Goal: Download file/media

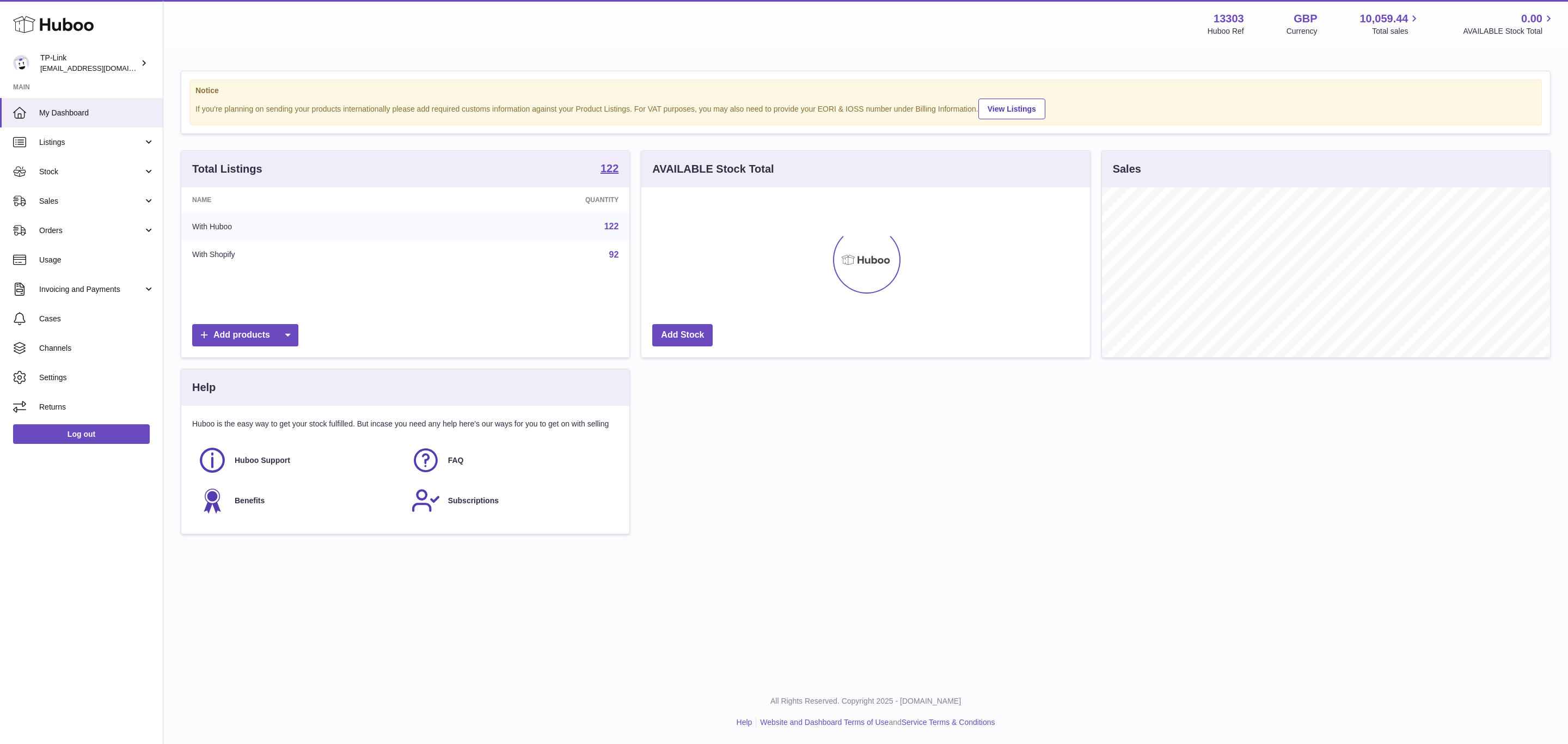
scroll to position [170, 447]
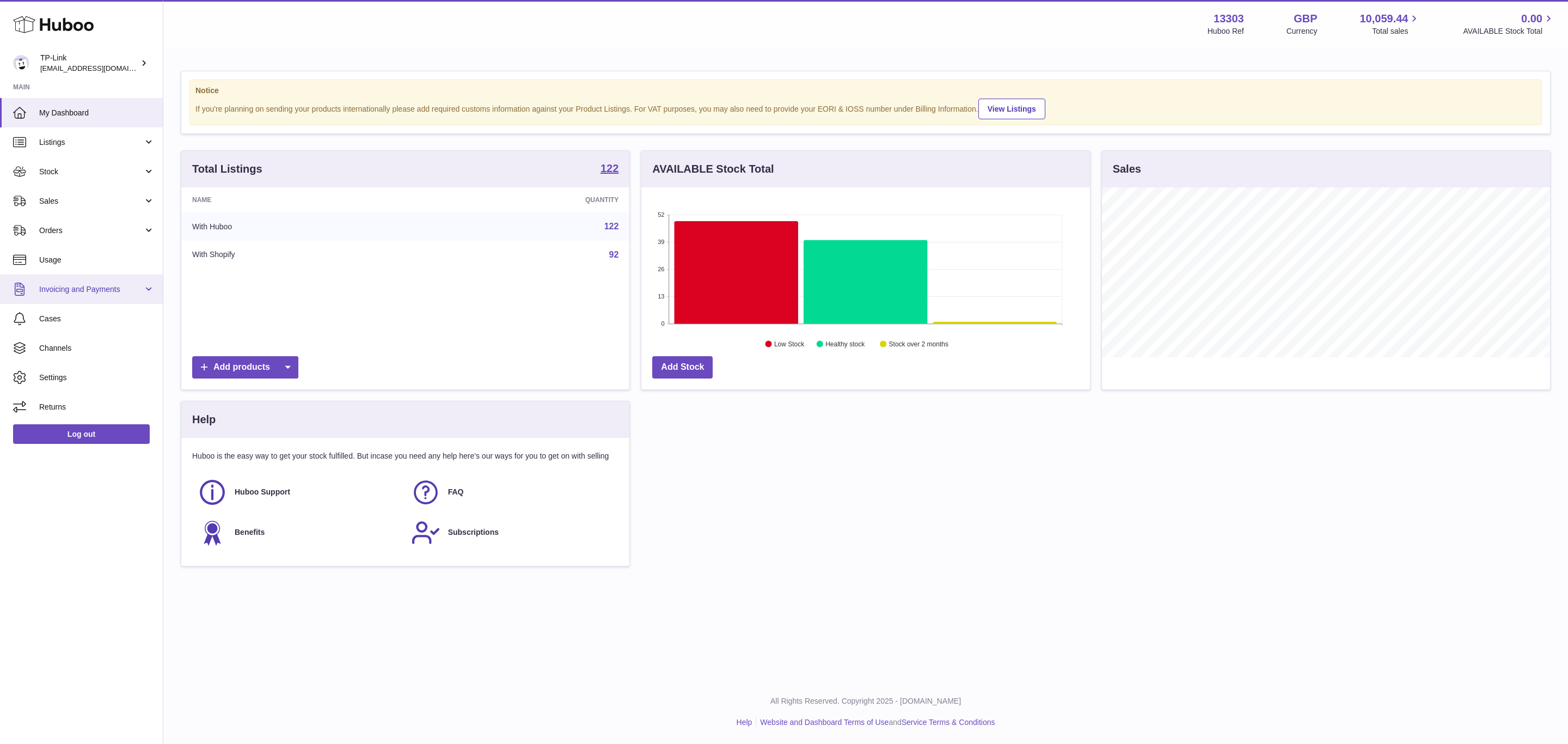
click at [144, 287] on link "Invoicing and Payments" at bounding box center [81, 289] width 163 height 29
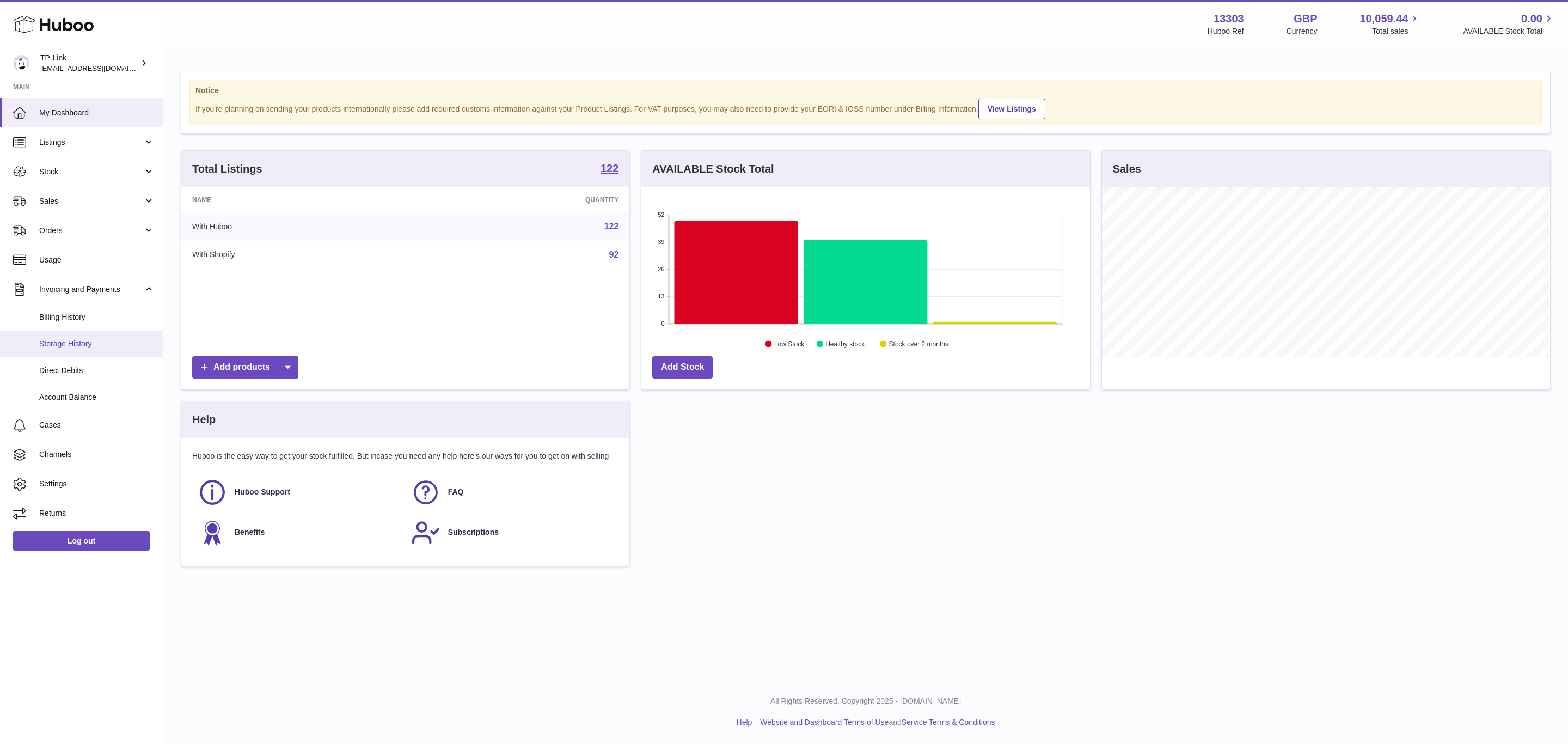
click at [128, 345] on span "Storage History" at bounding box center [97, 344] width 115 height 10
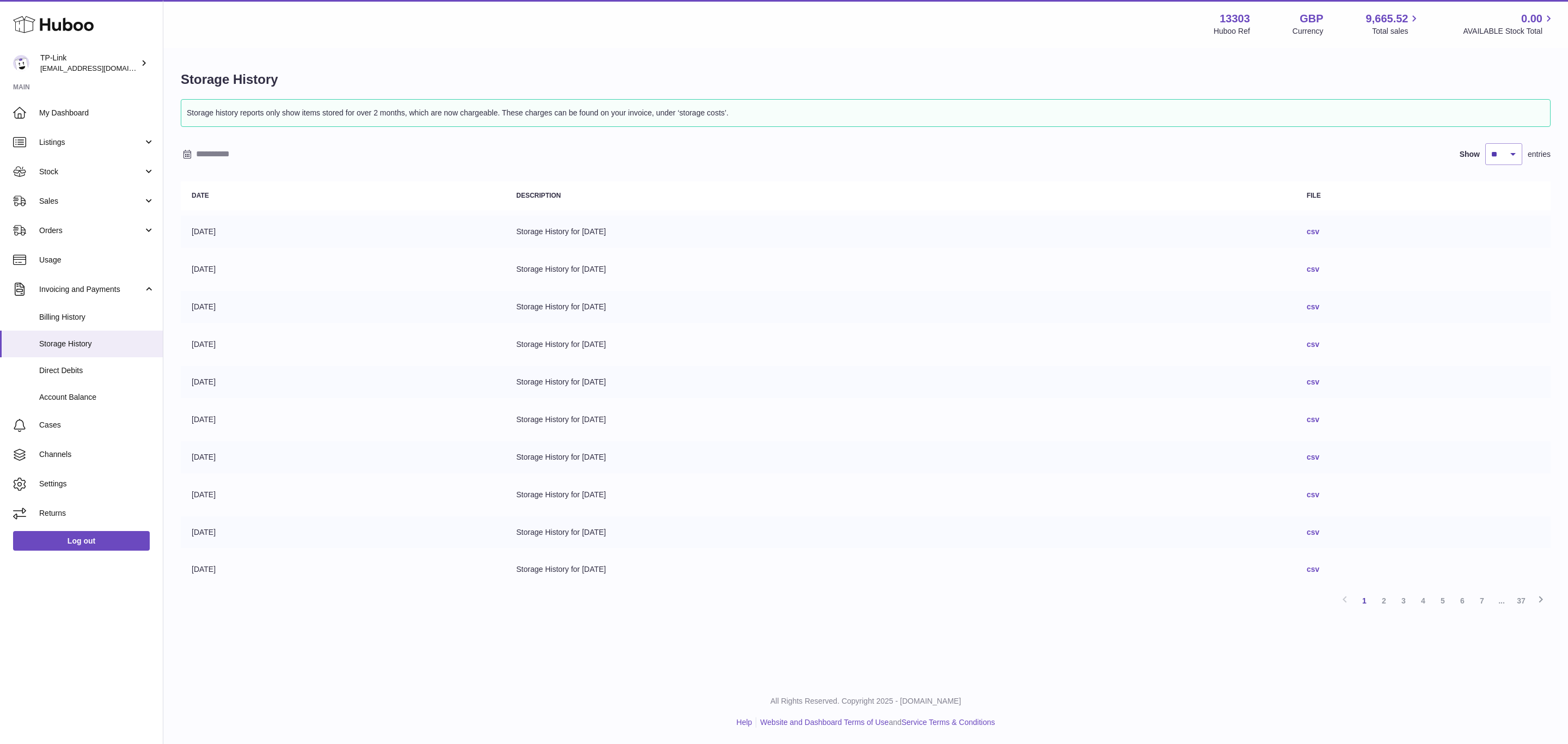
click at [1319, 229] on link "csv" at bounding box center [1312, 232] width 13 height 9
click at [1319, 268] on link "csv" at bounding box center [1312, 269] width 13 height 9
click at [1477, 595] on link "7" at bounding box center [1482, 601] width 19 height 20
click at [1372, 526] on td "csv" at bounding box center [1423, 532] width 255 height 32
click at [1319, 528] on link "csv" at bounding box center [1312, 532] width 13 height 9
